Goal: Task Accomplishment & Management: Manage account settings

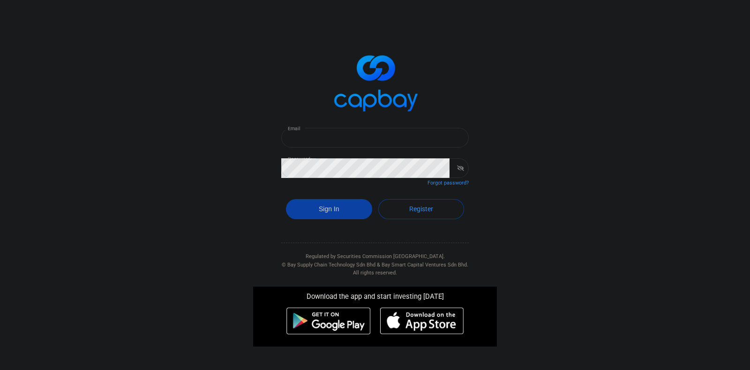
type input "jenqaychan@gmail.com"
click at [342, 212] on button "Sign In" at bounding box center [329, 209] width 86 height 20
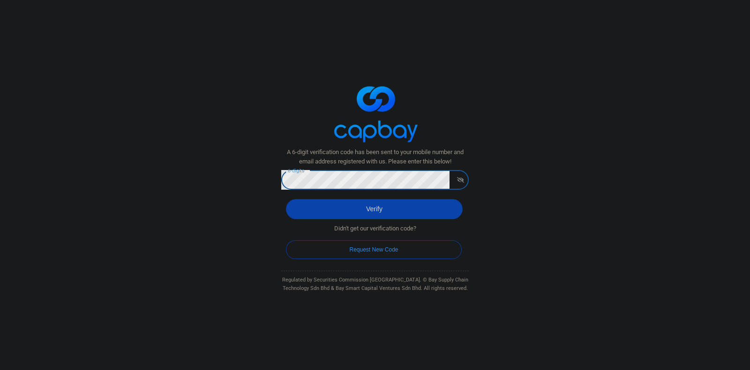
click at [387, 199] on div "Verify" at bounding box center [375, 212] width 188 height 34
click at [386, 210] on button "Verify" at bounding box center [374, 209] width 177 height 20
click at [407, 208] on button "Verify" at bounding box center [374, 209] width 177 height 20
click at [225, 171] on div "A 6-digit verification code has been sent to your mobile number and email addre…" at bounding box center [375, 185] width 750 height 370
click at [404, 215] on button "Verify" at bounding box center [374, 209] width 177 height 20
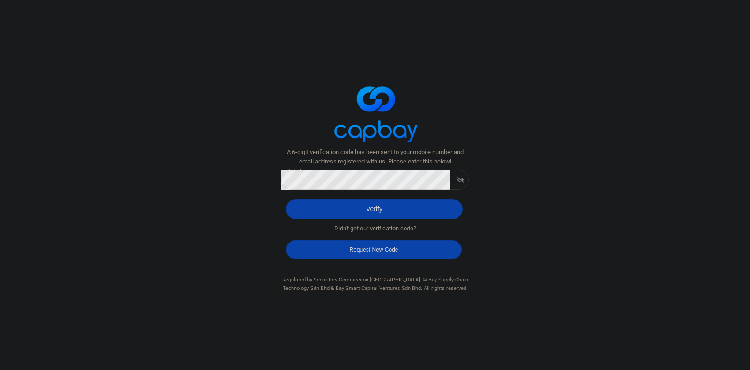
click at [371, 254] on button "Request New Code" at bounding box center [374, 250] width 176 height 19
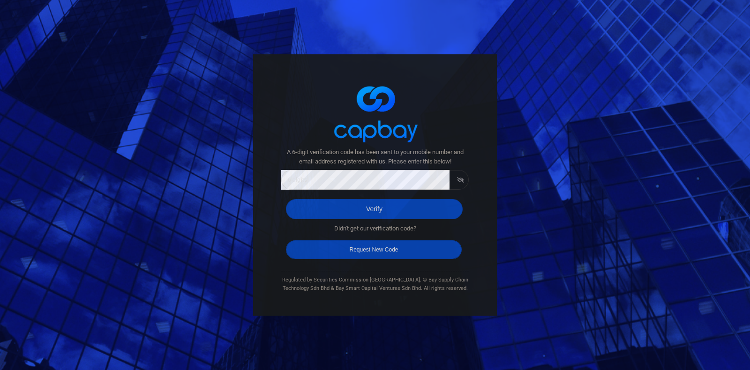
click at [361, 247] on button "Request New Code" at bounding box center [374, 250] width 176 height 19
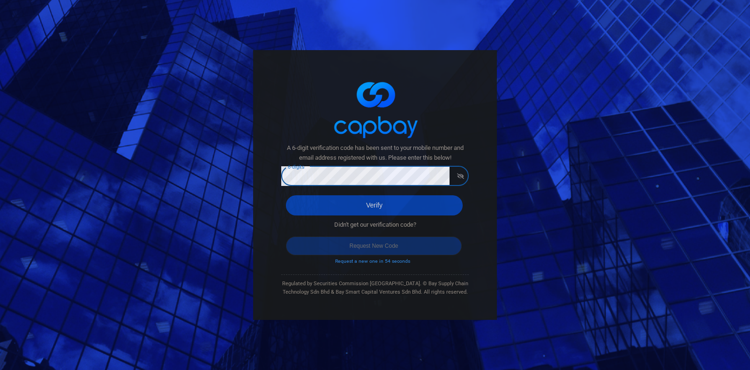
click at [382, 198] on button "Verify" at bounding box center [374, 206] width 177 height 20
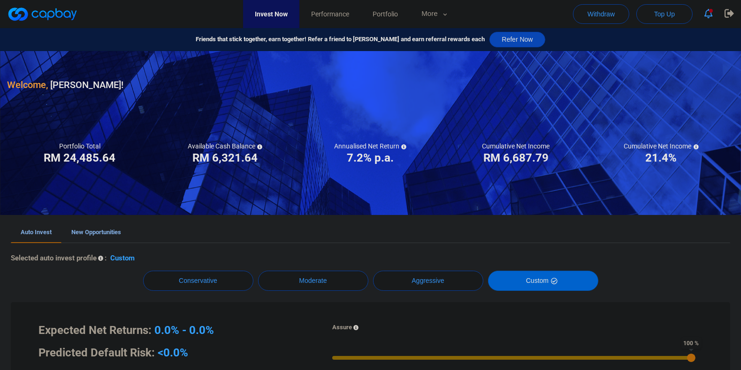
click at [12, 160] on div "Portfolio Total Portfolio Total RM ***** RM 24,485.64" at bounding box center [79, 153] width 145 height 23
click at [407, 22] on link "Portfolio" at bounding box center [385, 14] width 49 height 28
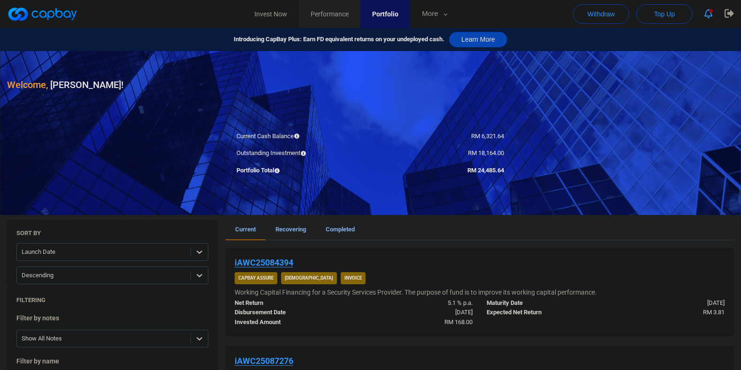
click at [319, 11] on span "Performance" at bounding box center [329, 14] width 38 height 10
